Goal: Check status

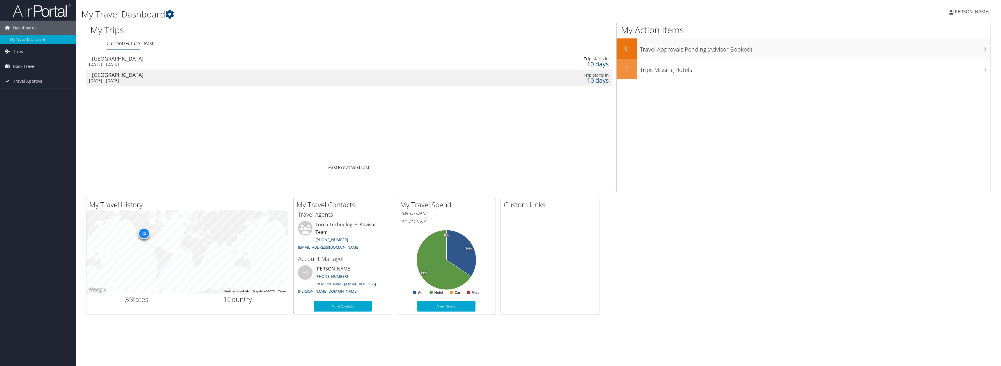
click at [20, 52] on span "Trips" at bounding box center [18, 51] width 10 height 15
click at [22, 64] on link "Current/Future Trips" at bounding box center [38, 63] width 76 height 9
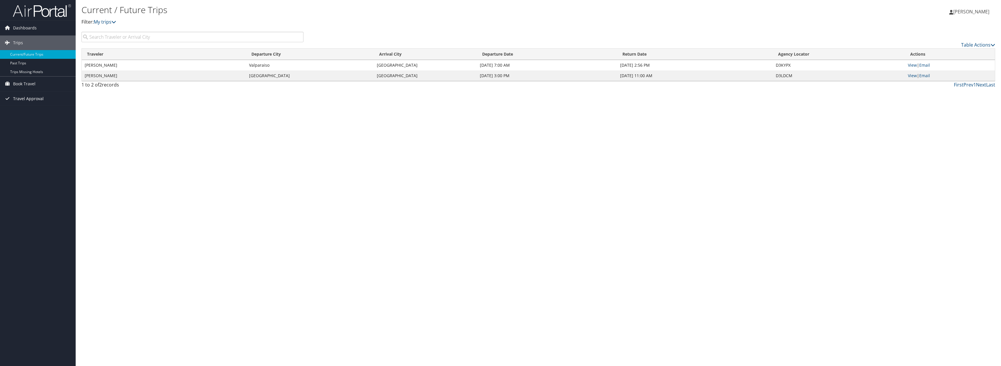
click at [27, 99] on span "Travel Approval" at bounding box center [28, 98] width 31 height 15
click at [33, 118] on link "Approved Trips" at bounding box center [38, 119] width 76 height 9
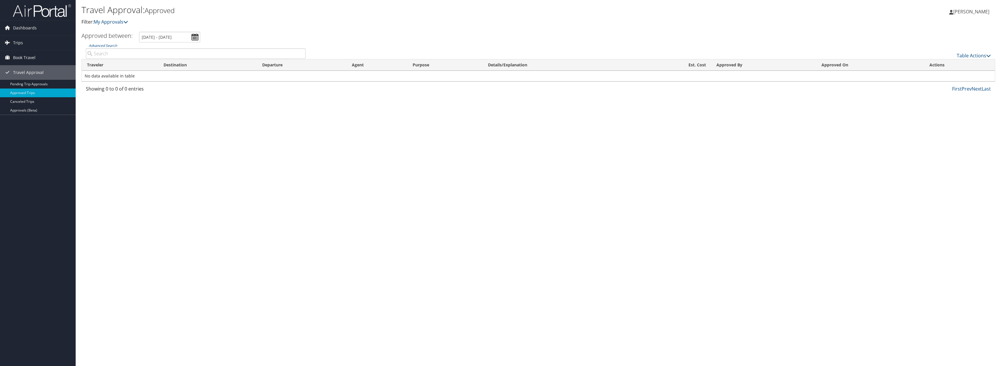
click at [152, 132] on div "Travel Approval: Approved Filter: My Approvals William Dockery William Dockery …" at bounding box center [539, 183] width 926 height 366
